Goal: Understand process/instructions

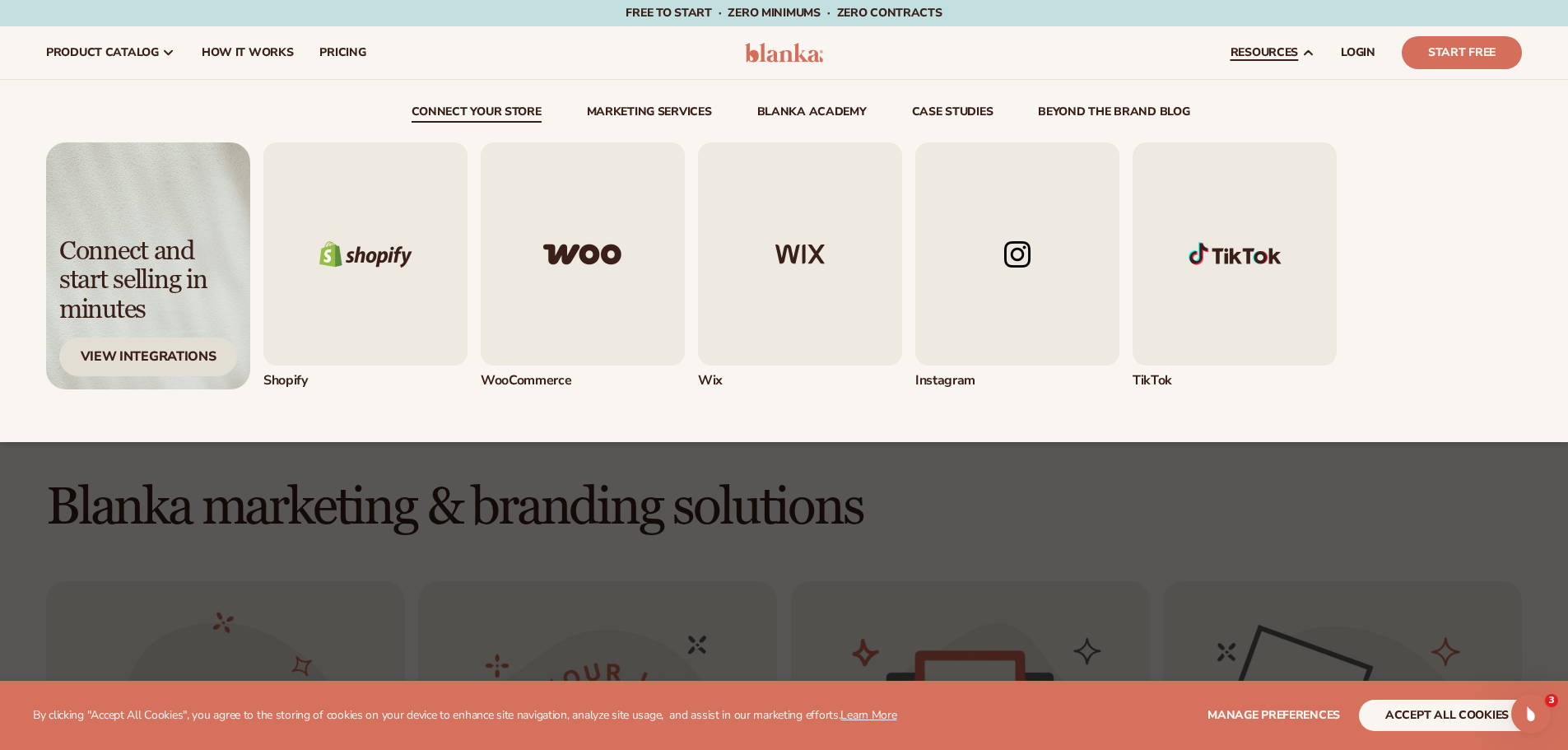
click at [168, 357] on div "View Integrations" at bounding box center [148, 357] width 178 height 38
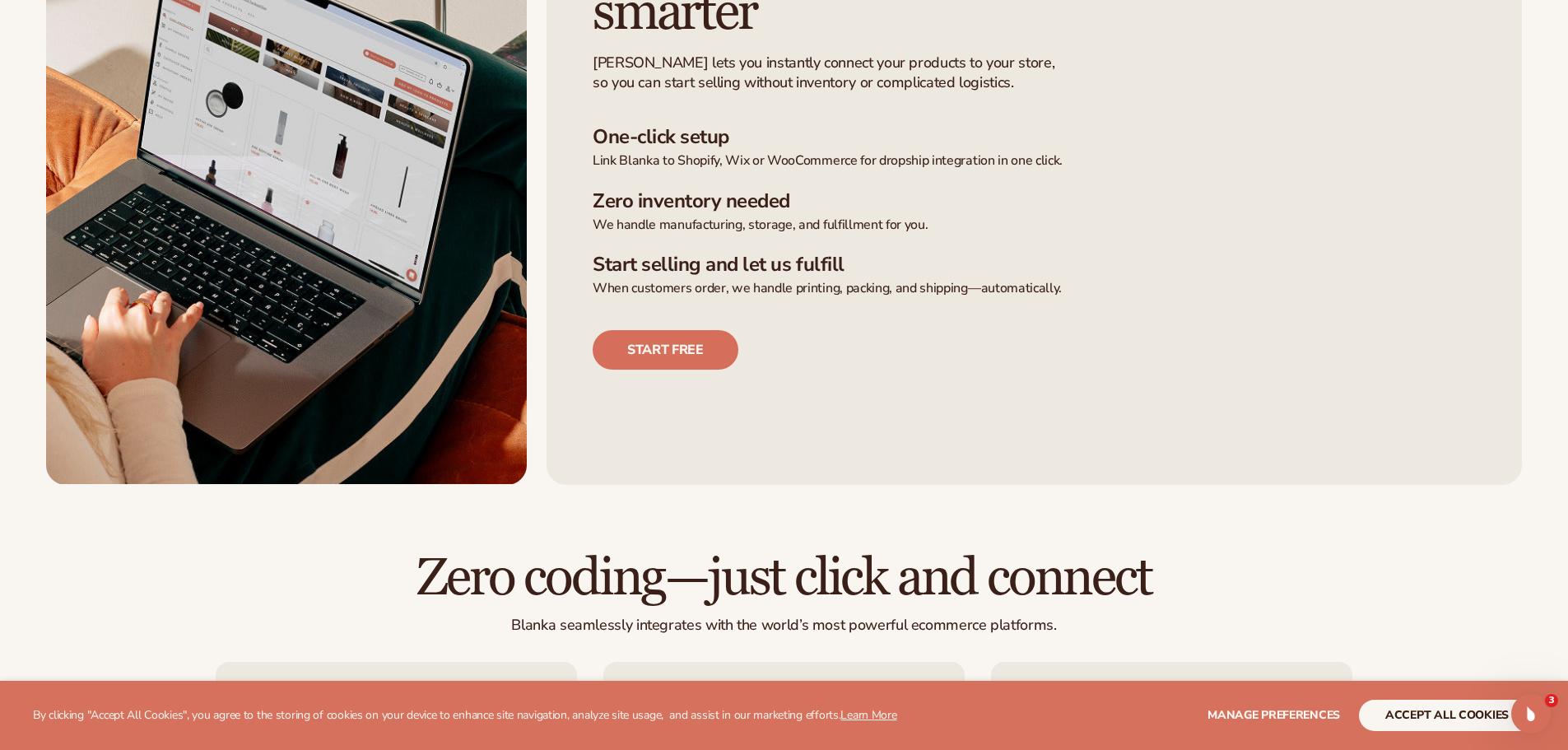
scroll to position [988, 0]
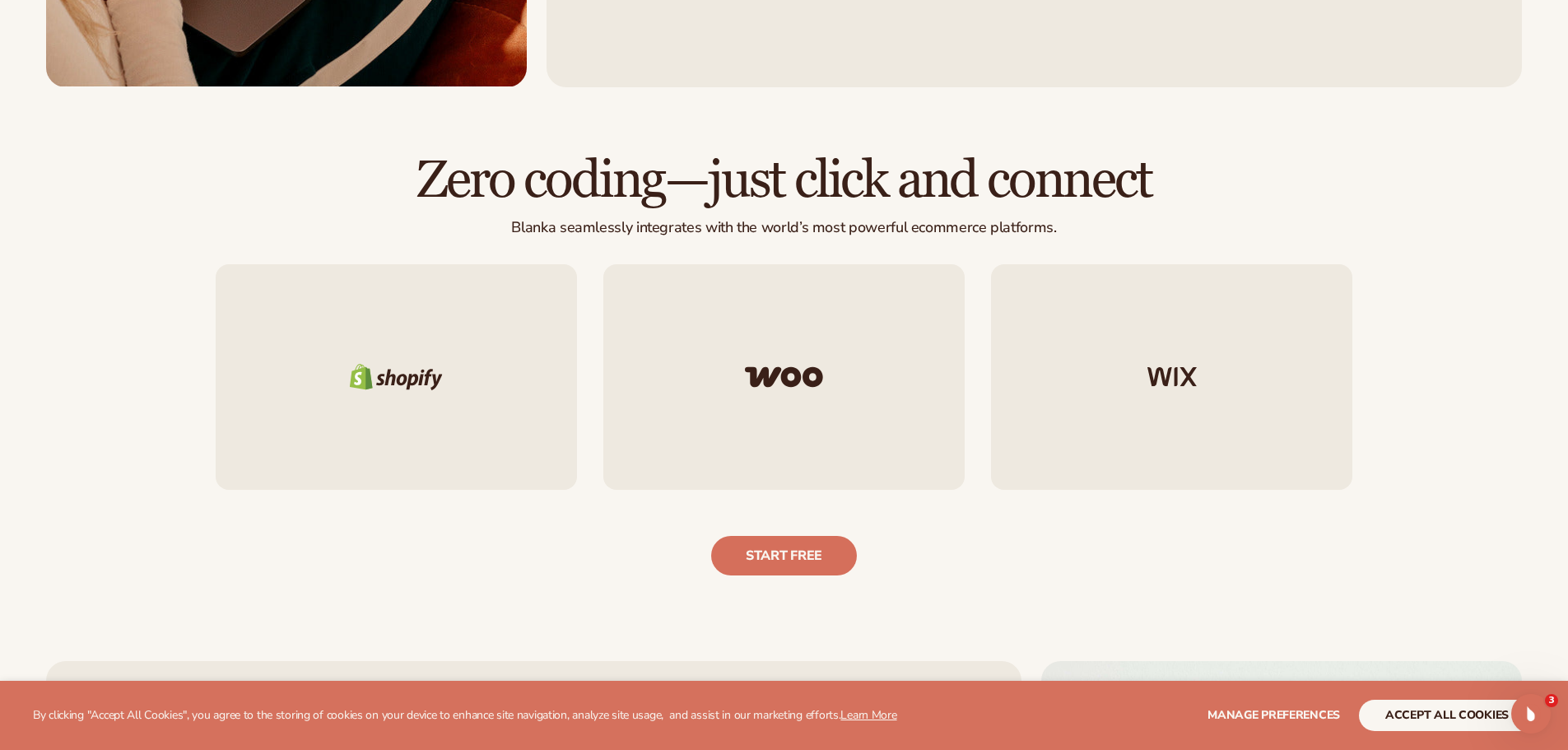
click at [509, 449] on div at bounding box center [396, 377] width 361 height 225
click at [415, 431] on div at bounding box center [396, 377] width 361 height 225
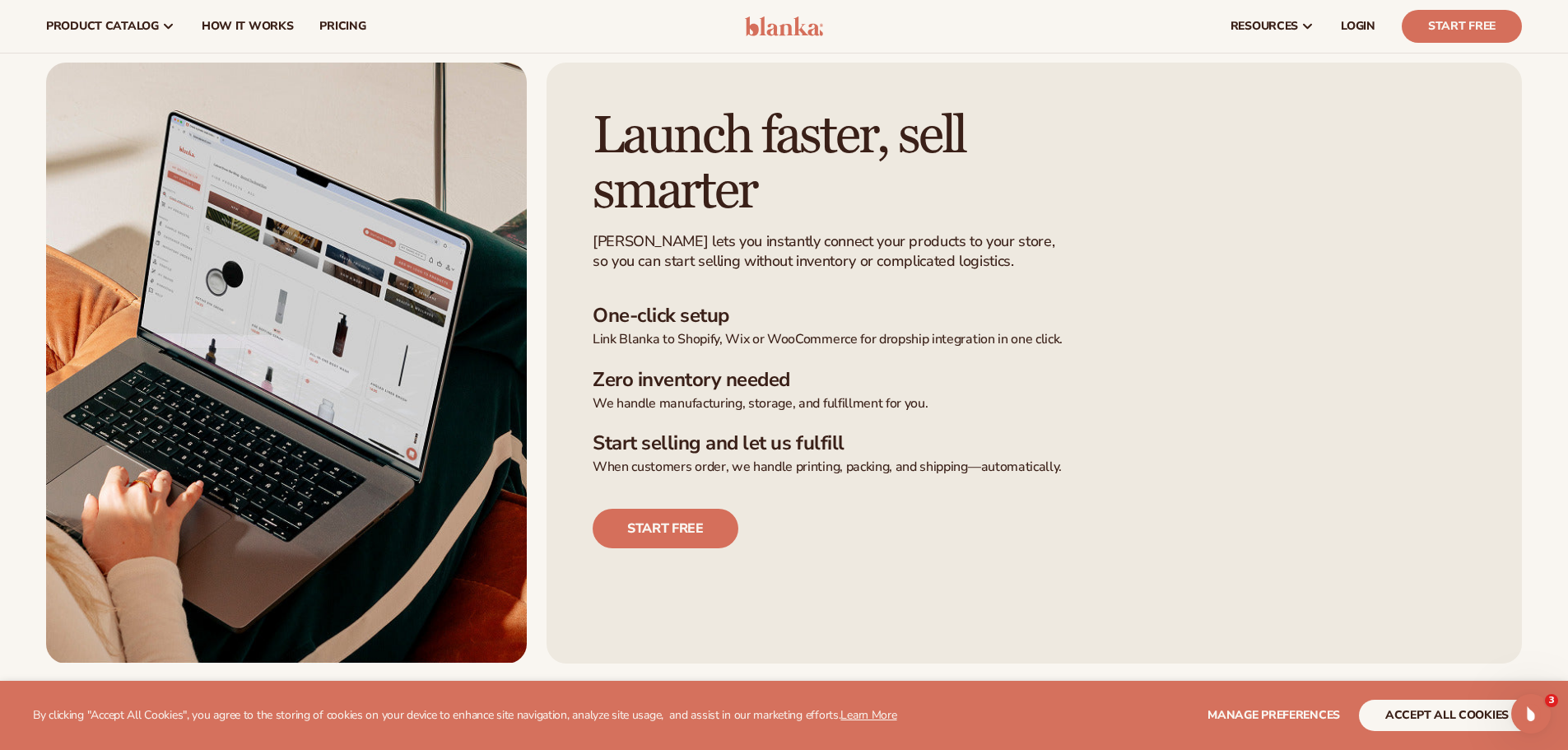
scroll to position [0, 0]
